Goal: Find specific page/section: Find specific page/section

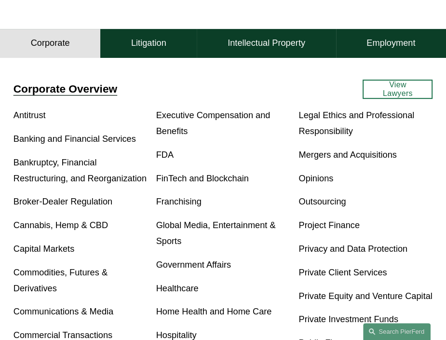
scroll to position [217, 0]
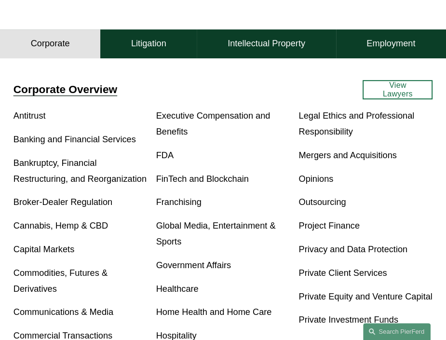
click at [30, 118] on link "Antitrust" at bounding box center [30, 116] width 32 height 10
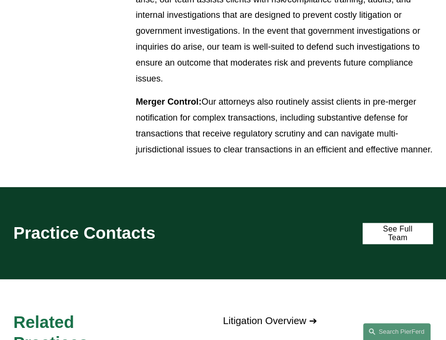
scroll to position [595, 0]
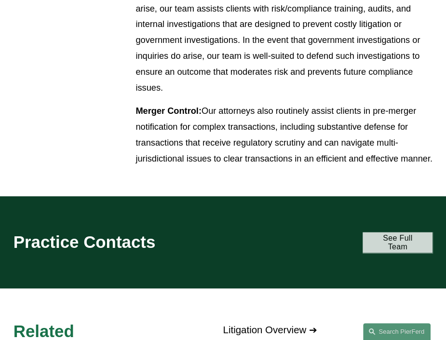
click at [399, 252] on link "See Full Team" at bounding box center [398, 242] width 70 height 20
